Goal: Task Accomplishment & Management: Use online tool/utility

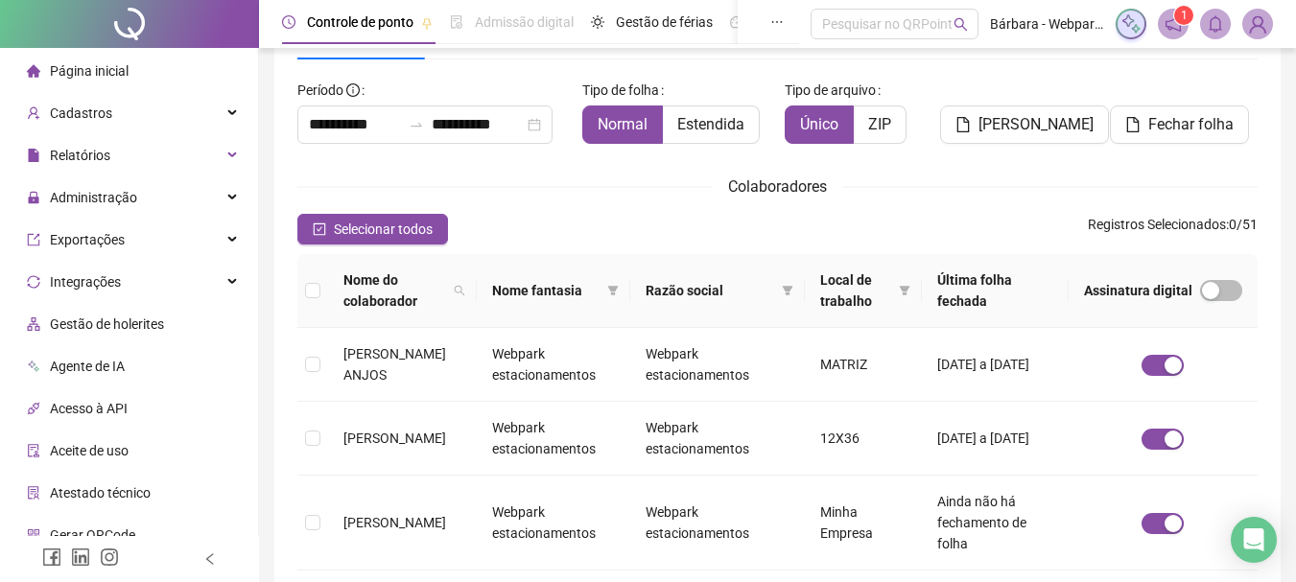
scroll to position [102, 0]
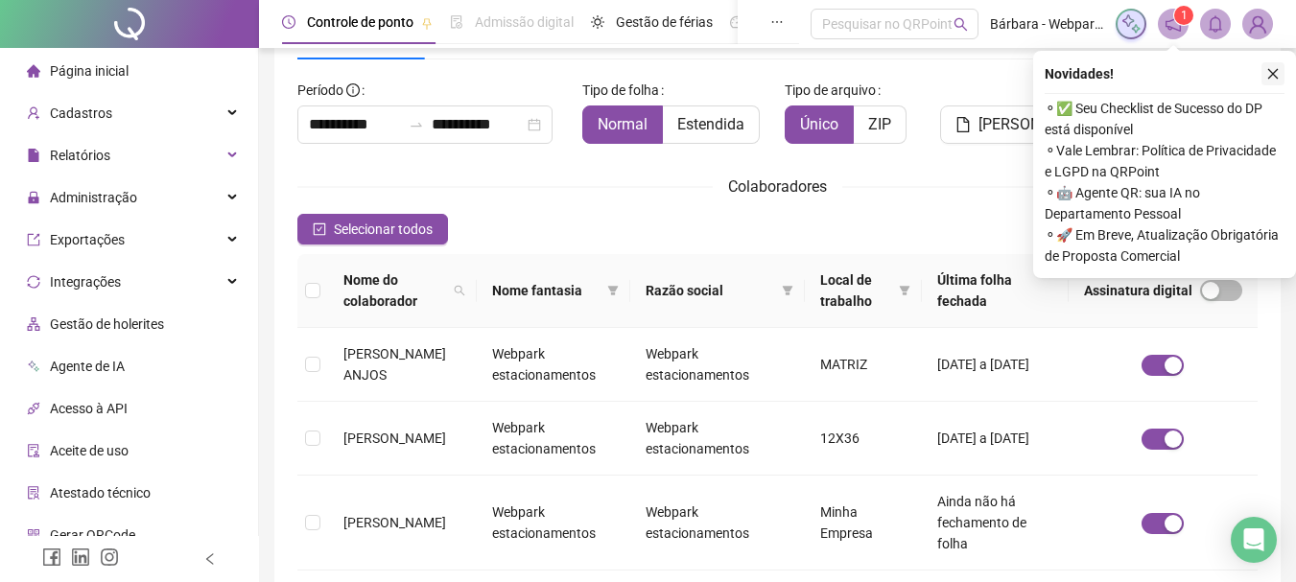
click at [1278, 78] on icon "close" at bounding box center [1272, 73] width 13 height 13
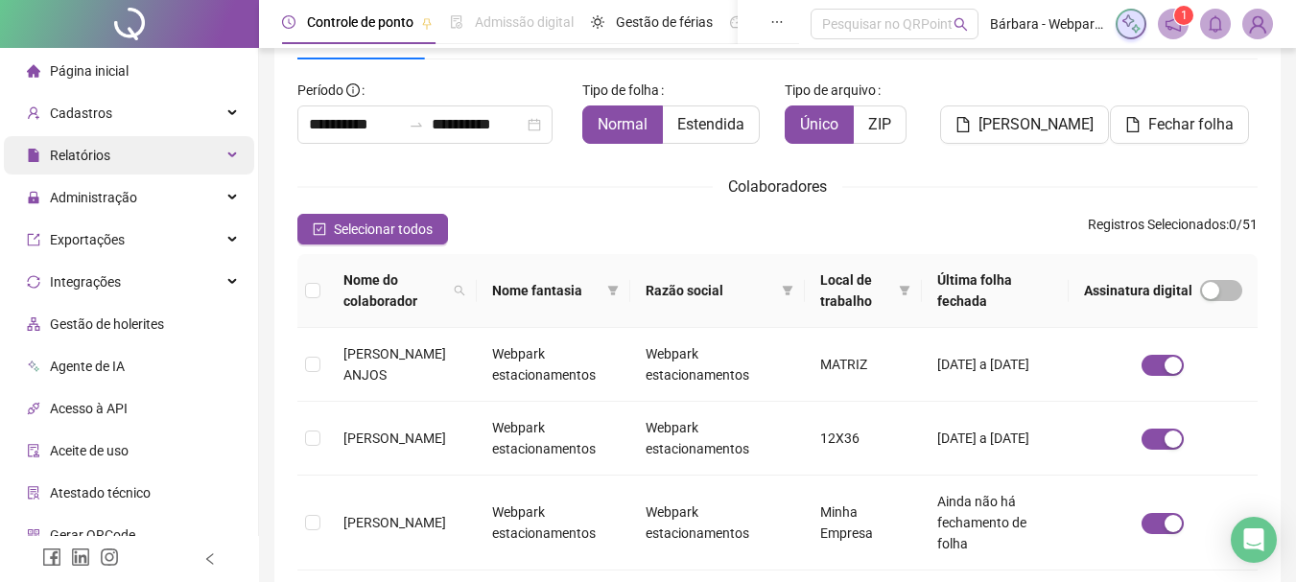
click at [132, 162] on div "Relatórios" at bounding box center [129, 155] width 250 height 38
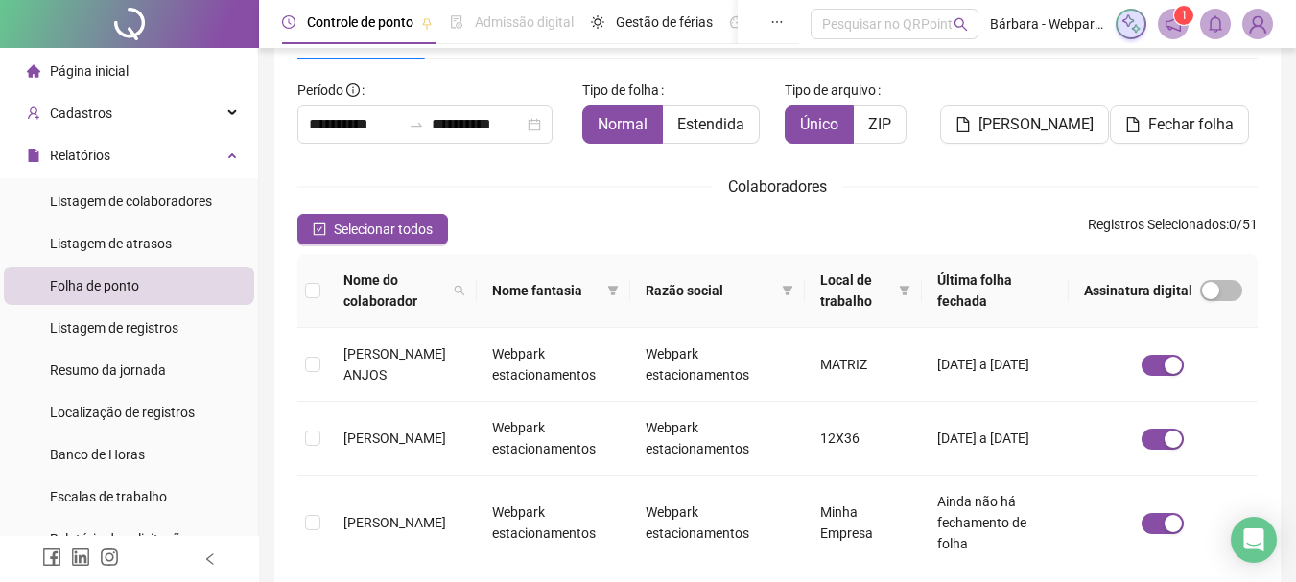
click at [148, 291] on li "Folha de ponto" at bounding box center [129, 286] width 250 height 38
click at [179, 164] on div "Relatórios" at bounding box center [129, 155] width 250 height 38
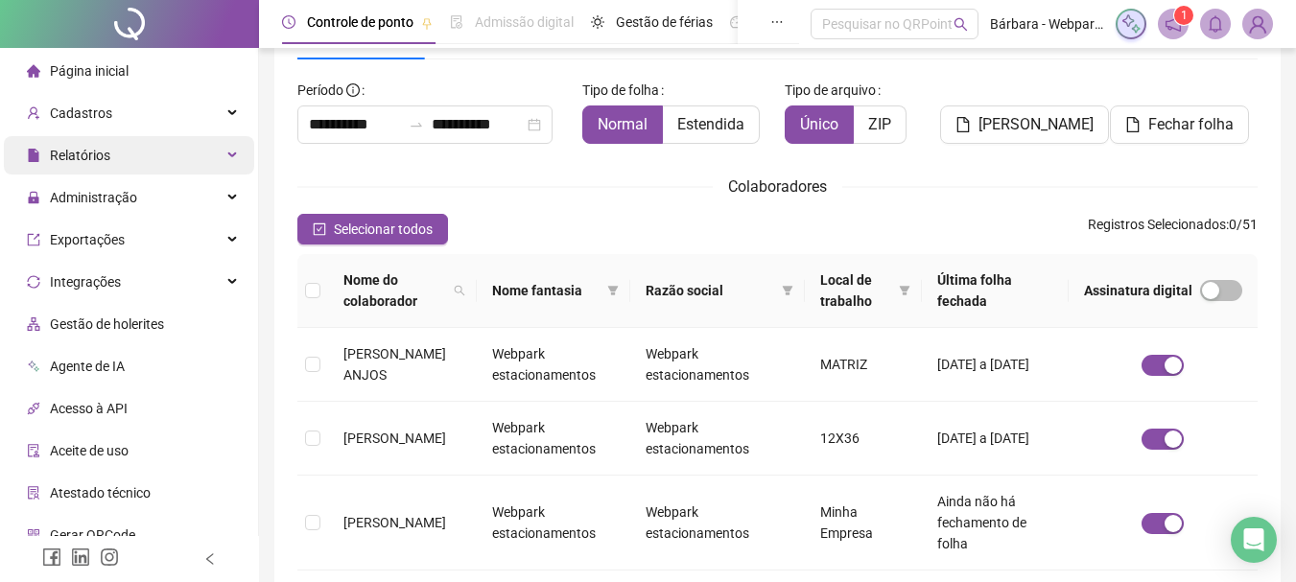
click at [129, 155] on div "Relatórios" at bounding box center [129, 155] width 250 height 38
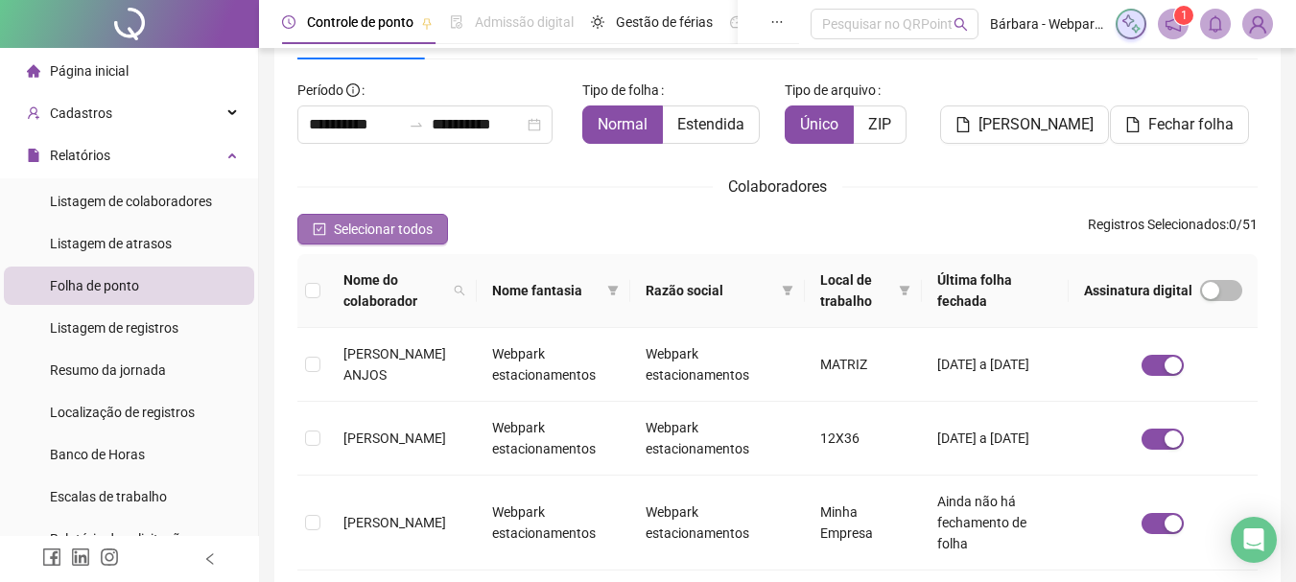
click at [406, 234] on span "Selecionar todos" at bounding box center [383, 229] width 99 height 21
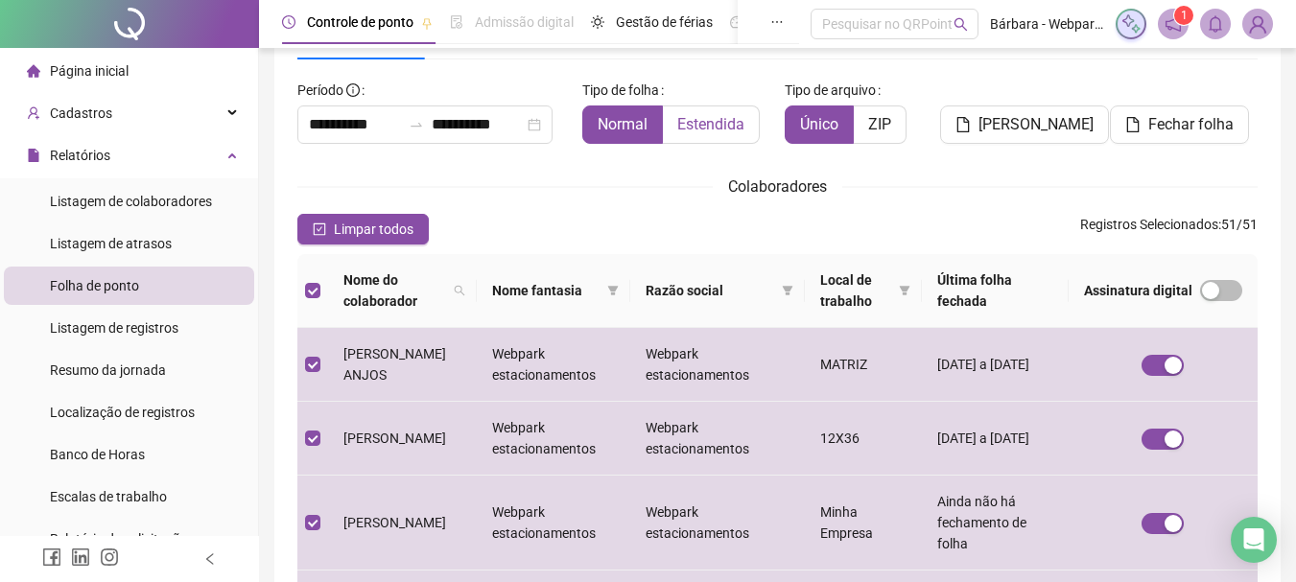
click at [721, 136] on label "Estendida" at bounding box center [711, 125] width 97 height 38
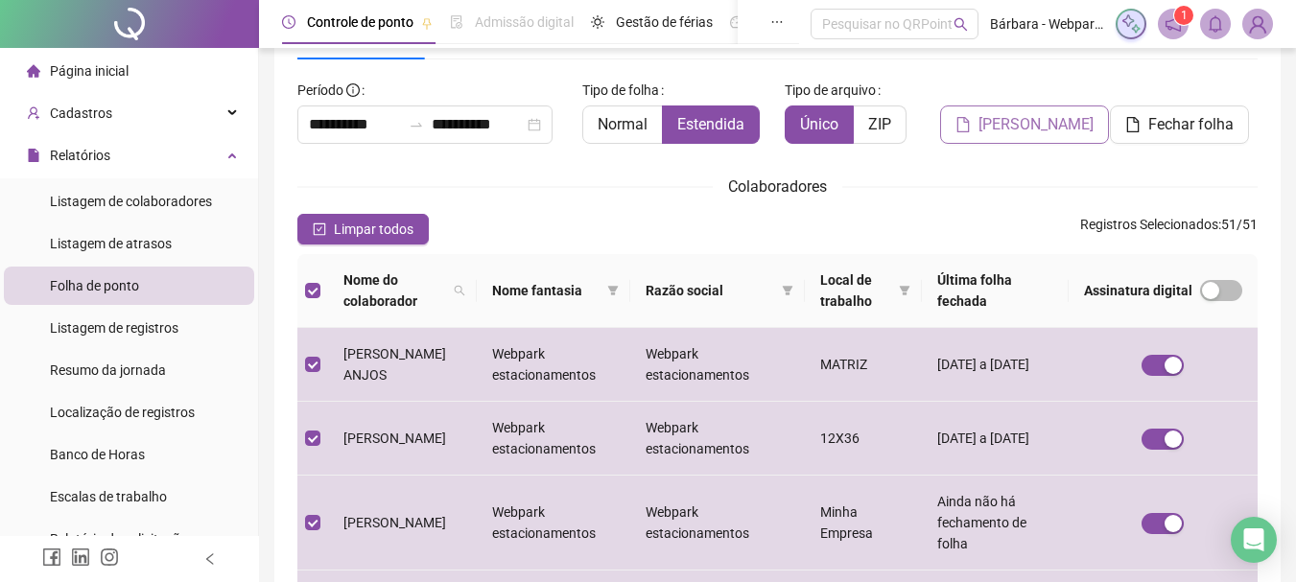
click at [1023, 119] on span "[PERSON_NAME]" at bounding box center [1036, 124] width 115 height 23
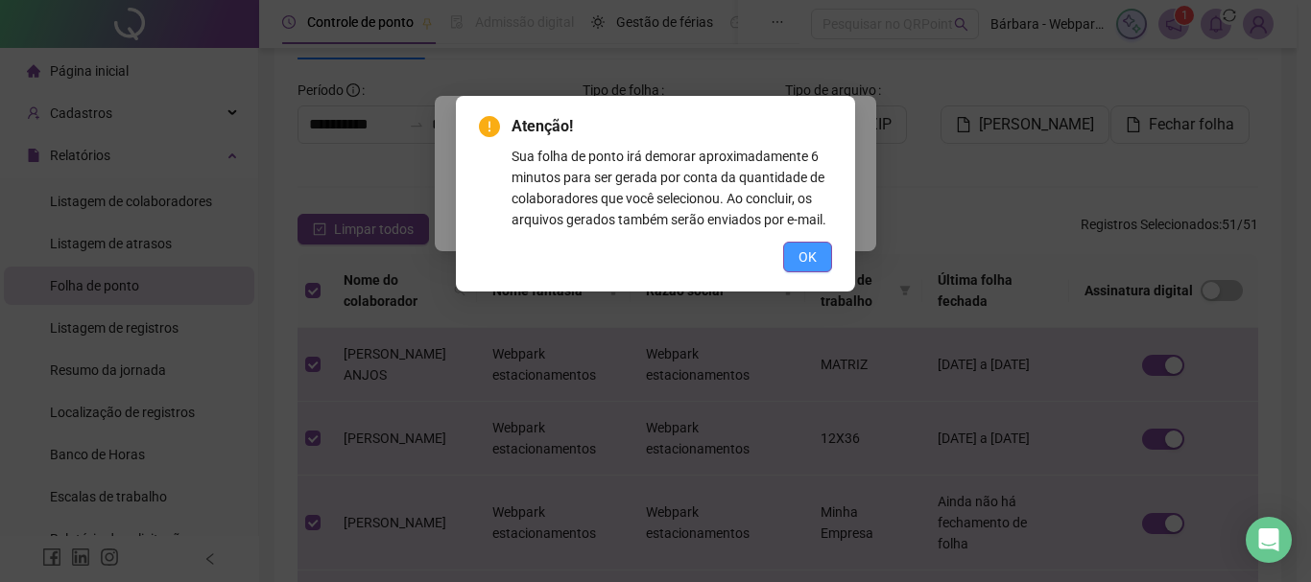
click at [788, 256] on button "OK" at bounding box center [807, 257] width 49 height 31
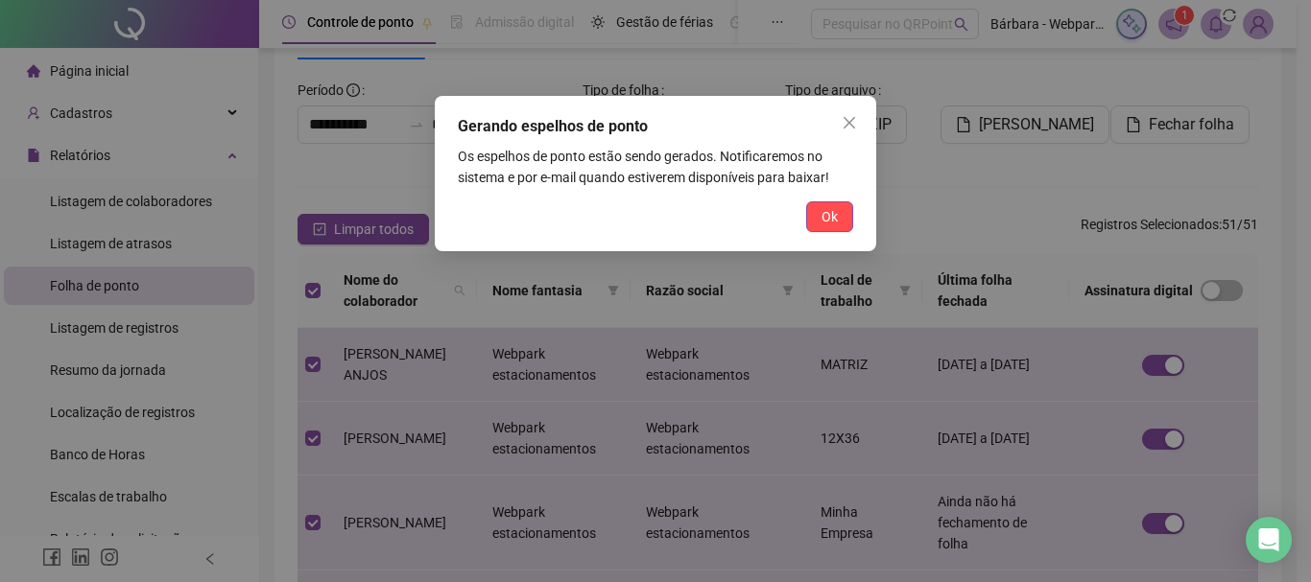
click at [841, 221] on button "Ok" at bounding box center [829, 216] width 47 height 31
